Goal: Feedback & Contribution: Submit feedback/report problem

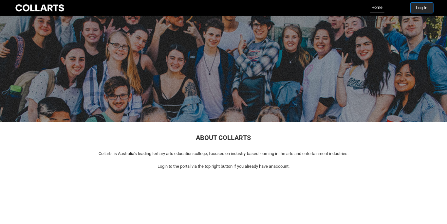
click at [425, 9] on button "Log In" at bounding box center [422, 8] width 23 height 10
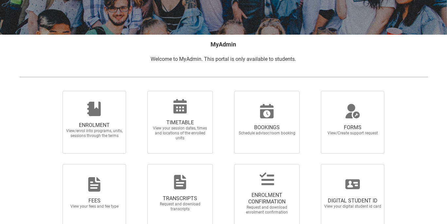
scroll to position [99, 0]
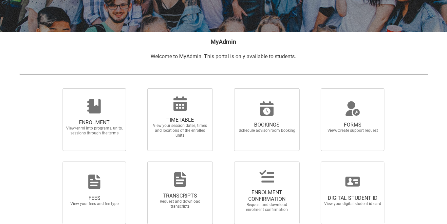
click at [115, 131] on span "View/enrol into programs, units, sessions through the terms" at bounding box center [95, 131] width 58 height 10
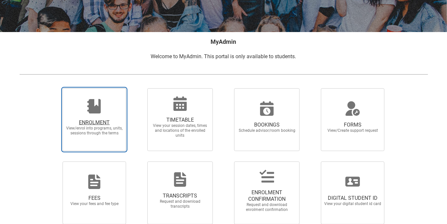
click at [55, 88] on input "ENROLMENT View/enrol into programs, units, sessions through the terms" at bounding box center [54, 88] width 0 height 0
radio input "true"
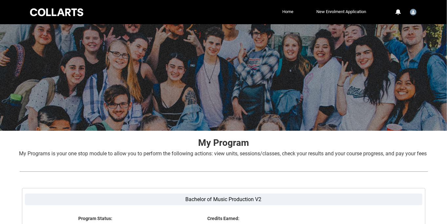
click at [290, 12] on link "Home" at bounding box center [288, 12] width 14 height 10
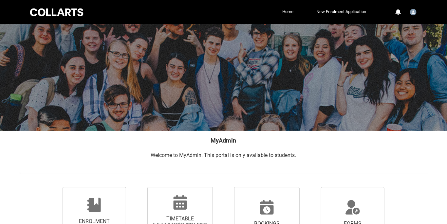
scroll to position [9, 0]
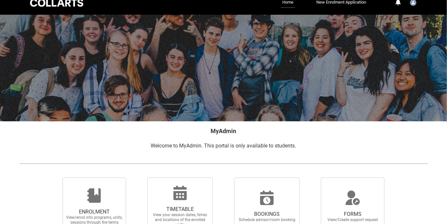
click at [354, 201] on icon at bounding box center [353, 201] width 14 height 7
click at [313, 178] on input "FORMS View/Create support request" at bounding box center [313, 178] width 0 height 0
radio input "true"
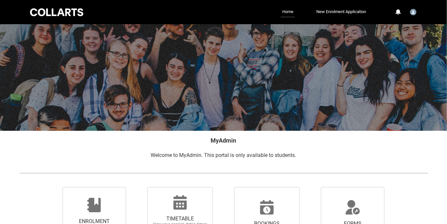
click at [269, 224] on span "BOOKINGS" at bounding box center [267, 224] width 58 height 7
click at [226, 187] on input "BOOKINGS Schedule advisor/room booking" at bounding box center [226, 187] width 0 height 0
radio input "true"
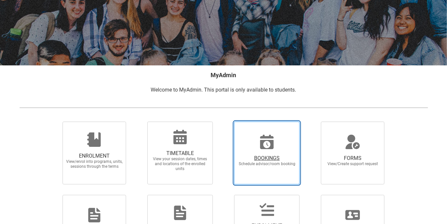
scroll to position [66, 0]
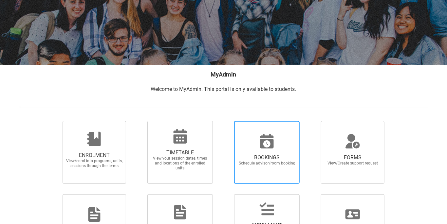
click at [199, 151] on span "TIMETABLE" at bounding box center [180, 153] width 58 height 7
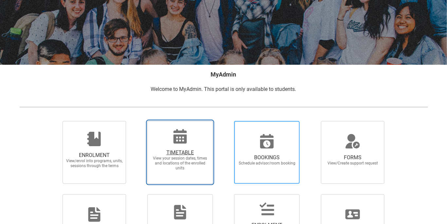
click at [139, 121] on input "TIMETABLE View your session dates, times and locations of the enrolled units" at bounding box center [139, 121] width 0 height 0
radio input "true"
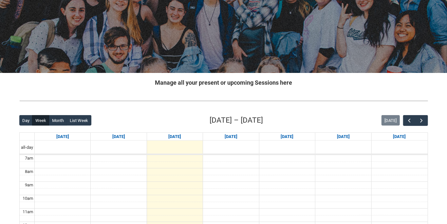
scroll to position [58, 0]
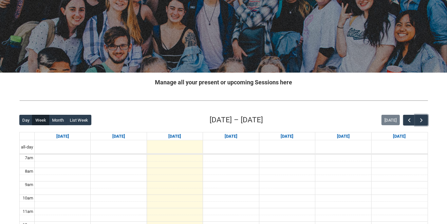
click at [423, 118] on span "button" at bounding box center [422, 120] width 7 height 7
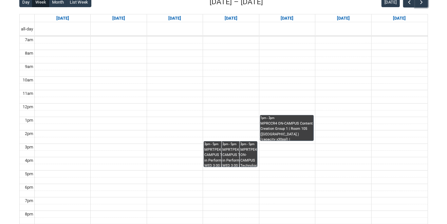
scroll to position [196, 0]
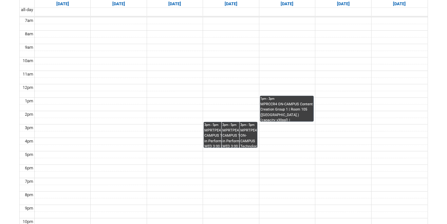
click at [251, 130] on link "3pm - 5pm MPRTPE4 ON-CAMPUS Technology in Performance 2 WED 3:00 | Ensemble Roo…" at bounding box center [249, 135] width 18 height 26
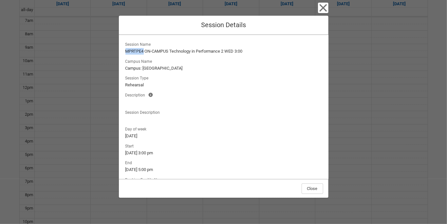
copy lightning-formatted-text "MPRTPE4"
click at [321, 2] on div "Close Session Details Session Name MPRTPE4 ON-CAMPUS Technology in Performance …" at bounding box center [224, 112] width 210 height 224
click at [326, 9] on icon "button" at bounding box center [323, 8] width 10 height 10
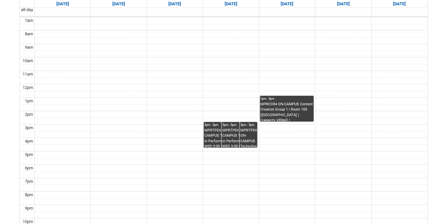
click at [286, 102] on link "1pm - 3pm MPRCCR4 ON-CAMPUS Content Creation Group 1 | Room 105 ([GEOGRAPHIC_DA…" at bounding box center [287, 109] width 54 height 26
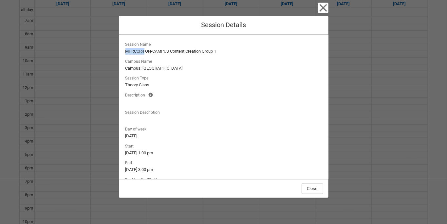
copy lightning-formatted-text "MPRCCR4"
click at [318, 188] on button "Close" at bounding box center [313, 189] width 22 height 10
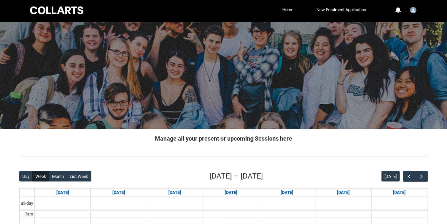
scroll to position [0, 0]
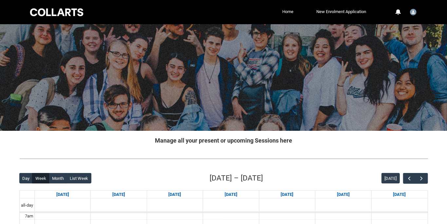
click at [290, 12] on link "Home" at bounding box center [288, 12] width 14 height 10
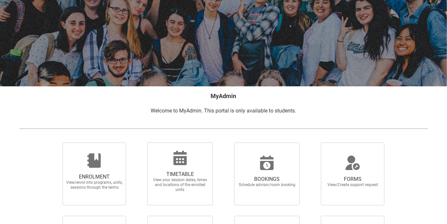
scroll to position [54, 0]
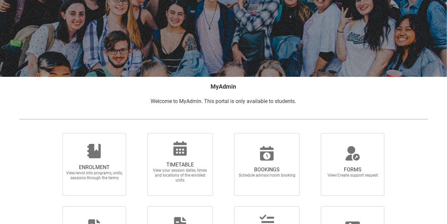
click at [363, 166] on span "FORMS View/Create support request" at bounding box center [352, 172] width 63 height 22
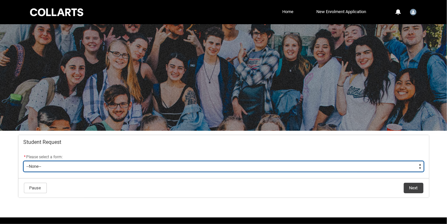
click at [323, 166] on select "--None-- Academic Transcript Application to Appeal Assignment Extension Change …" at bounding box center [224, 166] width 400 height 10
click at [279, 167] on select "--None-- Academic Transcript Application to Appeal Assignment Extension Change …" at bounding box center [224, 166] width 400 height 10
type lightning-select "General_Choice"
select select "General_Choice"
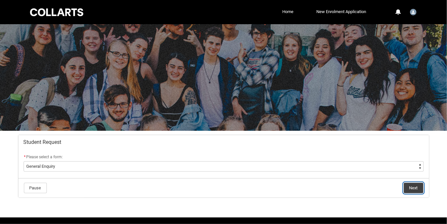
click at [413, 186] on button "Next" at bounding box center [414, 188] width 20 height 10
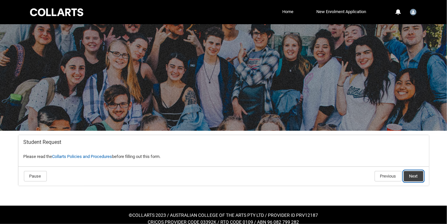
click at [413, 177] on button "Next" at bounding box center [414, 176] width 20 height 10
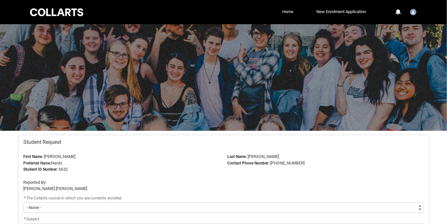
scroll to position [69, 0]
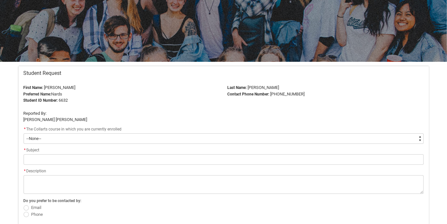
click at [215, 136] on select "--None-- Bachelor of Music Production V2" at bounding box center [224, 139] width 400 height 10
type lightning-select "recordPicklist_ProgramEnrollment.a0jOZ000004mO4KYAU"
select select "recordPicklist_ProgramEnrollment.a0jOZ000004mO4KYAU"
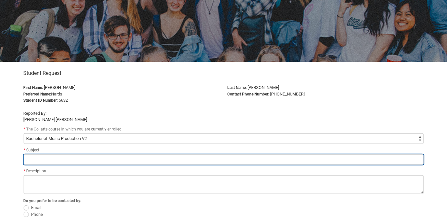
click at [211, 161] on input "Redu_Student_Request flow" at bounding box center [224, 160] width 400 height 10
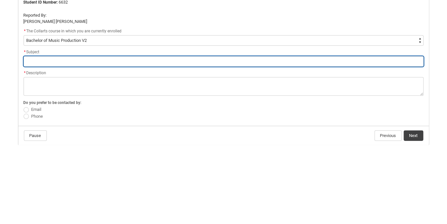
scroll to position [88, 0]
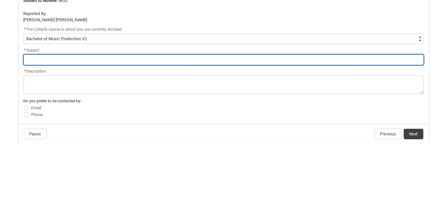
type lightning-primitive-input-simple "MPRCCR4"
type input "MPRCCR4"
click at [228, 136] on input "MPRCCR4" at bounding box center [224, 140] width 400 height 10
type lightning-primitive-input-simple "MPRCCR4"
type input "MPRCCR4"
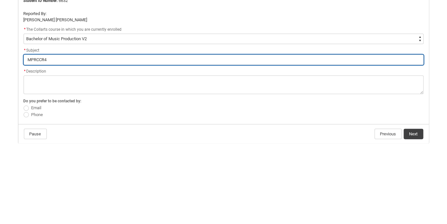
type lightning-primitive-input-simple "MPRCCR4 a"
type input "MPRCCR4 a"
type lightning-primitive-input-simple "MPRCCR4 an"
type input "MPRCCR4 an"
type lightning-primitive-input-simple "MPRCCR4 and"
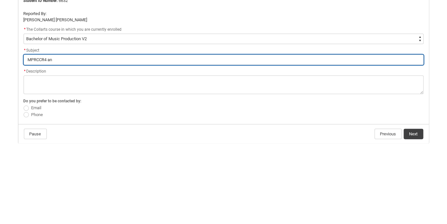
type input "MPRCCR4 and"
type lightning-primitive-input-simple "MPRCCR4 and"
type input "MPRCCR4 and"
click at [180, 139] on input "MPRCCR4 and" at bounding box center [224, 140] width 400 height 10
type lightning-primitive-input-simple "MPRCCR4 and MPRTPE4"
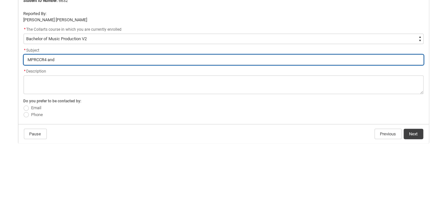
type input "MPRCCR4 and MPRTPE4"
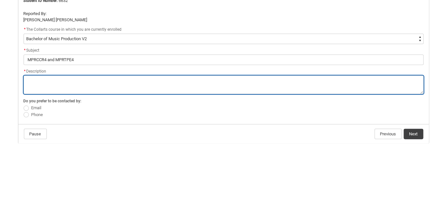
click at [245, 164] on textarea "*" at bounding box center [224, 165] width 400 height 19
type lightning-textarea "C"
type textarea "C"
type lightning-textarea "Ca"
type textarea "Ca"
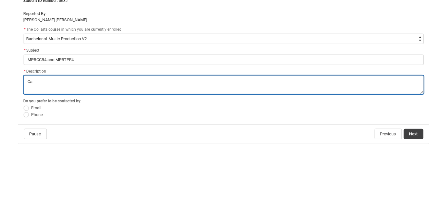
type lightning-textarea "Can"
type textarea "Can"
type lightning-textarea "Canv"
type textarea "Canv"
type lightning-textarea "Canva"
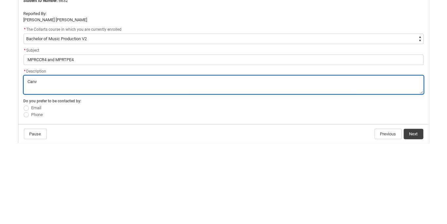
type textarea "Canva"
type lightning-textarea "Canvas"
type textarea "Canvas"
type lightning-textarea "Canvas"
type textarea "Canvas"
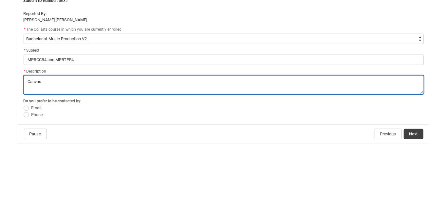
type lightning-textarea "Canvas a"
type textarea "Canvas a"
type lightning-textarea "Canvas ac"
type textarea "Canvas ac"
type lightning-textarea "Canvas acc"
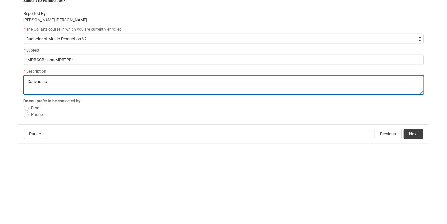
type textarea "Canvas acc"
type lightning-textarea "Canvas acce"
type textarea "Canvas acce"
type lightning-textarea "Canvas acces"
type textarea "Canvas acces"
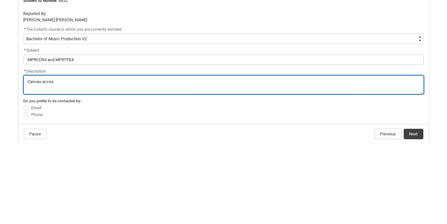
type lightning-textarea "Canvas access"
type textarea "Canvas access"
type lightning-textarea "Canvas access"
type textarea "Canvas access"
type lightning-textarea "Canvas access"
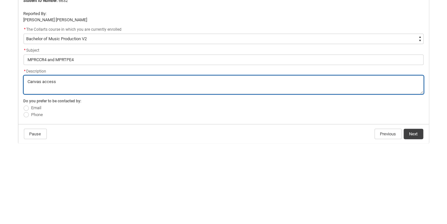
type textarea "Canvas access"
type lightning-textarea "Canvas access"
type textarea "Canvas access"
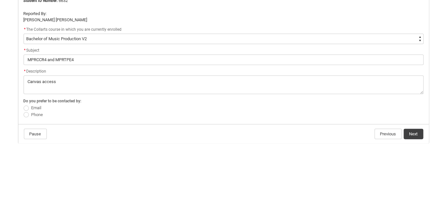
click at [40, 187] on span "Email" at bounding box center [36, 188] width 10 height 5
click at [24, 185] on input "Email" at bounding box center [23, 185] width 0 height 0
radio input "true"
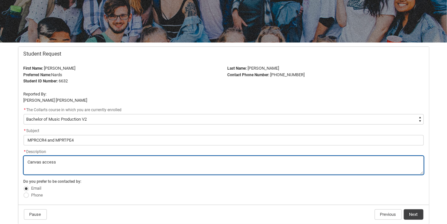
click at [134, 157] on textarea "*" at bounding box center [224, 165] width 400 height 19
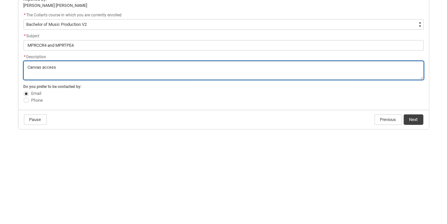
scroll to position [96, 0]
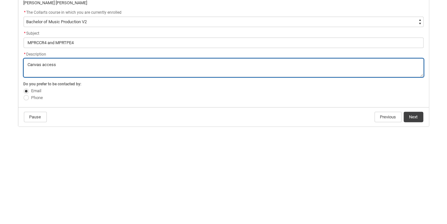
type lightning-textarea "Canvas access"
type textarea "Canvas access"
type lightning-textarea "Canvas access n"
type textarea "Canvas access n"
type lightning-textarea "Canvas access no"
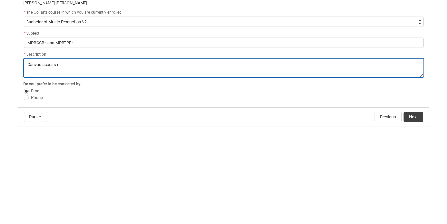
type textarea "Canvas access no"
type lightning-textarea "Canvas access not"
type textarea "Canvas access not"
type lightning-textarea "Canvas access not"
type textarea "Canvas access not"
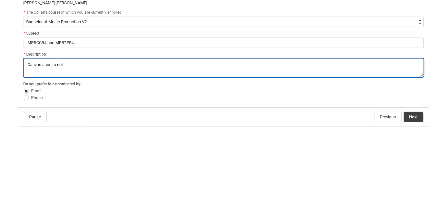
type lightning-textarea "Canvas access not available"
type textarea "Canvas access not available"
type lightning-textarea "Canvas access not available for"
type textarea "Canvas access not available for"
type lightning-textarea "Canvas access not available for"
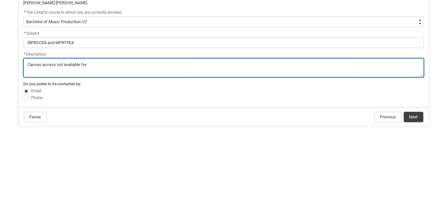
type textarea "Canvas access not available for"
type lightning-textarea "Canvas access not available for these"
type textarea "Canvas access not available for these"
type lightning-textarea "Canvas access not available for these"
type textarea "Canvas access not available for these"
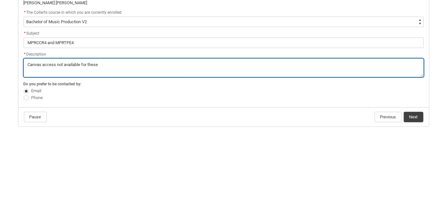
type lightning-textarea "Canvas access not available for these subjects"
type textarea "Canvas access not available for these subjects"
type lightning-textarea "Canvas access not available for these subjects"
type textarea "Canvas access not available for these subjects"
type lightning-textarea "Canvas access not available for these subjects"
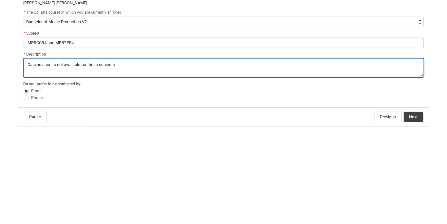
type textarea "Canvas access not available for these subjects"
type lightning-textarea "Canvas access not available for these subjects."
type textarea "Canvas access not available for these subjects."
type lightning-textarea "Canvas access not available for these subjects."
type textarea "Canvas access not available for these subjects."
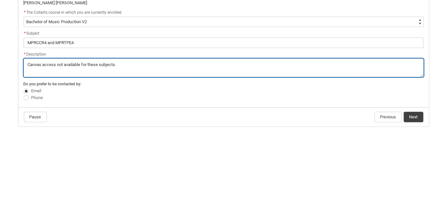
type lightning-textarea "Canvas access not available for these subjects. I"
type textarea "Canvas access not available for these subjects. I"
type lightning-textarea "Canvas access not available for these subjects. I"
type textarea "Canvas access not available for these subjects. I"
type lightning-textarea "Canvas access not available for these subjects. I was"
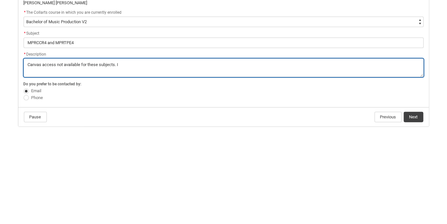
type textarea "Canvas access not available for these subjects. I was"
type lightning-textarea "Canvas access not available for these subjects. I was enrolled"
type textarea "Canvas access not available for these subjects. I was enrolled"
type lightning-textarea "Canvas access not available for these subjects. I was enrolled and"
type textarea "Canvas access not available for these subjects. I was enrolled and"
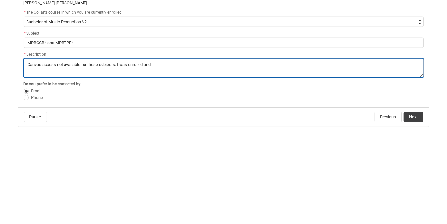
type lightning-textarea "Canvas access not available for these subjects. I was enrolled and have"
type textarea "Canvas access not available for these subjects. I was enrolled and have"
type lightning-textarea "Canvas access not available for these subjects. I was enrolled and have"
type textarea "Canvas access not available for these subjects. I was enrolled and have"
type lightning-textarea "Canvas access not available for these subjects. I was enrolled and have timetab…"
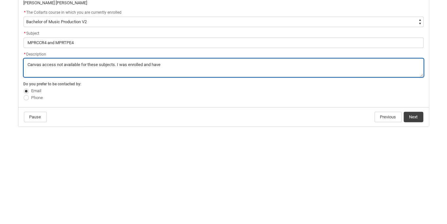
type textarea "Canvas access not available for these subjects. I was enrolled and have timetab…"
type lightning-textarea "Canvas access not available for these subjects. I was enrolled and have timetab…"
type textarea "Canvas access not available for these subjects. I was enrolled and have timetab…"
type lightning-textarea "Canvas access not available for these subjects. I was enrolled and have timetab…"
type textarea "Canvas access not available for these subjects. I was enrolled and have timetab…"
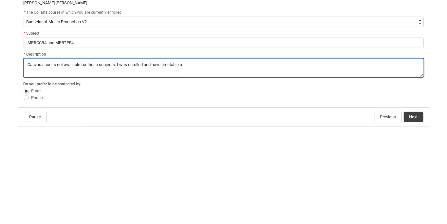
type lightning-textarea "Canvas access not available for these subjects. I was enrolled and have timetab…"
type textarea "Canvas access not available for these subjects. I was enrolled and have timetab…"
type lightning-textarea "Canvas access not available for these subjects. I was enrolled and have timetab…"
type textarea "Canvas access not available for these subjects. I was enrolled and have timetab…"
type lightning-textarea "Canvas access not available for these subjects. I was enrolled and have timetab…"
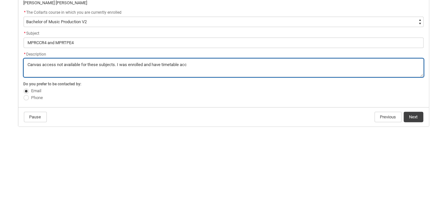
type textarea "Canvas access not available for these subjects. I was enrolled and have timetab…"
type lightning-textarea "Canvas access not available for these subjects. I was enrolled and have timetab…"
type textarea "Canvas access not available for these subjects. I was enrolled and have timetab…"
type lightning-textarea "Canvas access not available for these subjects. I was enrolled and have timetab…"
type textarea "Canvas access not available for these subjects. I was enrolled and have timetab…"
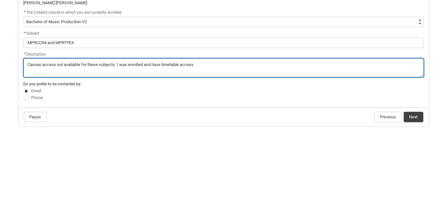
type lightning-textarea "Canvas access not available for these subjects. I was enrolled and have timetab…"
type textarea "Canvas access not available for these subjects. I was enrolled and have timetab…"
type lightning-textarea "Canvas access not available for these subjects. I was enrolled and have timetab…"
type textarea "Canvas access not available for these subjects. I was enrolled and have timetab…"
type lightning-textarea "Canvas access not available for these subjects. I was enrolled and have timetab…"
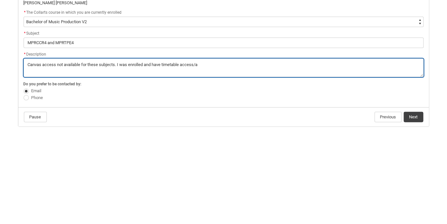
type textarea "Canvas access not available for these subjects. I was enrolled and have timetab…"
type lightning-textarea "Canvas access not available for these subjects. I was enrolled and have timetab…"
type textarea "Canvas access not available for these subjects. I was enrolled and have timetab…"
type lightning-textarea "Canvas access not available for these subjects. I was enrolled and have timetab…"
type textarea "Canvas access not available for these subjects. I was enrolled and have timetab…"
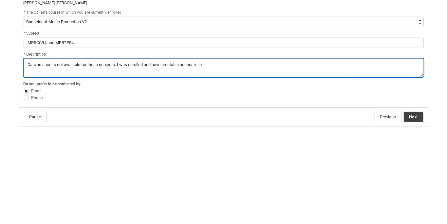
type lightning-textarea "Canvas access not available for these subjects. I was enrolled and have timetab…"
type textarea "Canvas access not available for these subjects. I was enrolled and have timetab…"
type lightning-textarea "Canvas access not available for these subjects. I was enrolled and have timetab…"
type textarea "Canvas access not available for these subjects. I was enrolled and have timetab…"
type lightning-textarea "Canvas access not available for these subjects. I was enrolled and have timetab…"
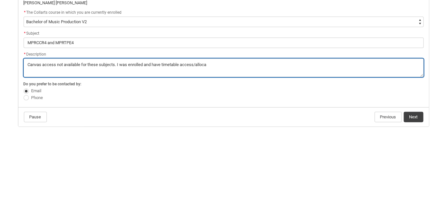
type textarea "Canvas access not available for these subjects. I was enrolled and have timetab…"
type lightning-textarea "Canvas access not available for these subjects. I was enrolled and have timetab…"
type textarea "Canvas access not available for these subjects. I was enrolled and have timetab…"
type lightning-textarea "Canvas access not available for these subjects. I was enrolled and have timetab…"
type textarea "Canvas access not available for these subjects. I was enrolled and have timetab…"
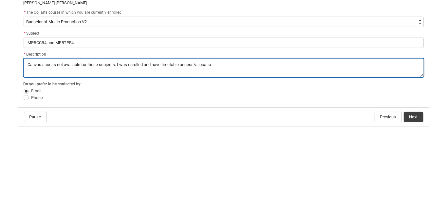
type lightning-textarea "Canvas access not available for these subjects. I was enrolled and have timetab…"
type textarea "Canvas access not available for these subjects. I was enrolled and have timetab…"
type lightning-textarea "Canvas access not available for these subjects. I was enrolled and have timetab…"
type textarea "Canvas access not available for these subjects. I was enrolled and have timetab…"
type lightning-textarea "Canvas access not available for these subjects. I was enrolled and have timetab…"
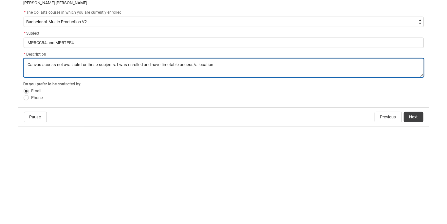
type textarea "Canvas access not available for these subjects. I was enrolled and have timetab…"
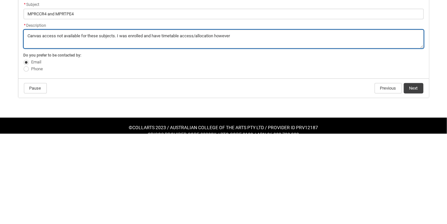
scroll to position [130, 0]
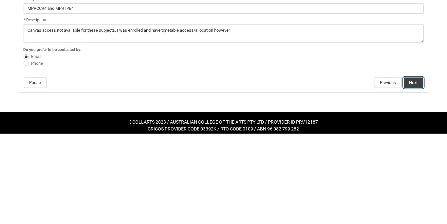
click at [417, 172] on button "Next" at bounding box center [414, 173] width 20 height 10
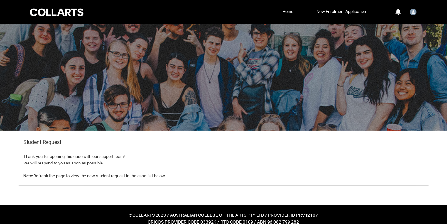
scroll to position [7, 0]
